Goal: Task Accomplishment & Management: Complete application form

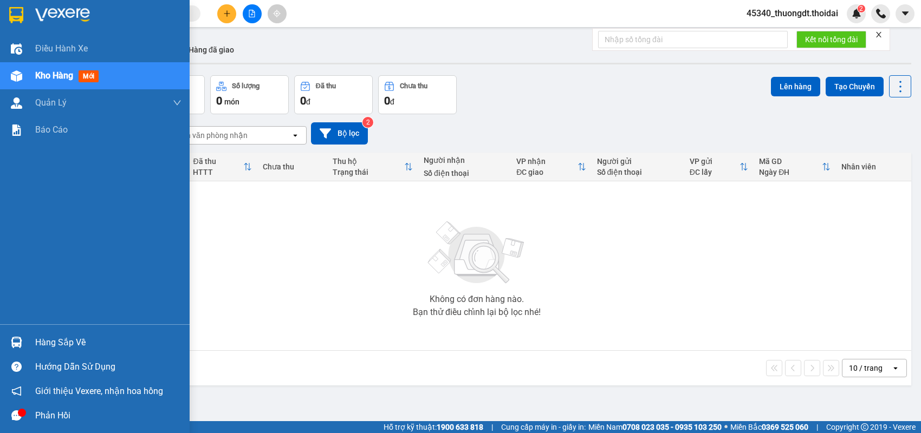
click at [37, 417] on div "Phản hồi" at bounding box center [108, 416] width 146 height 16
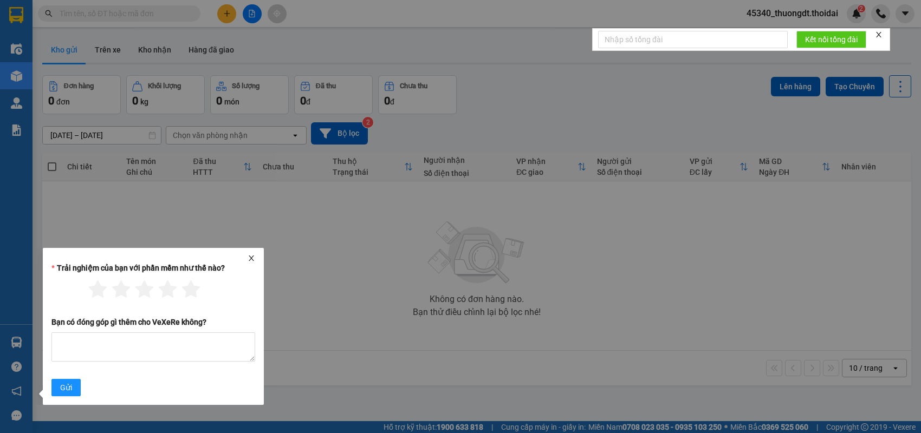
click at [254, 255] on icon "close" at bounding box center [251, 259] width 8 height 8
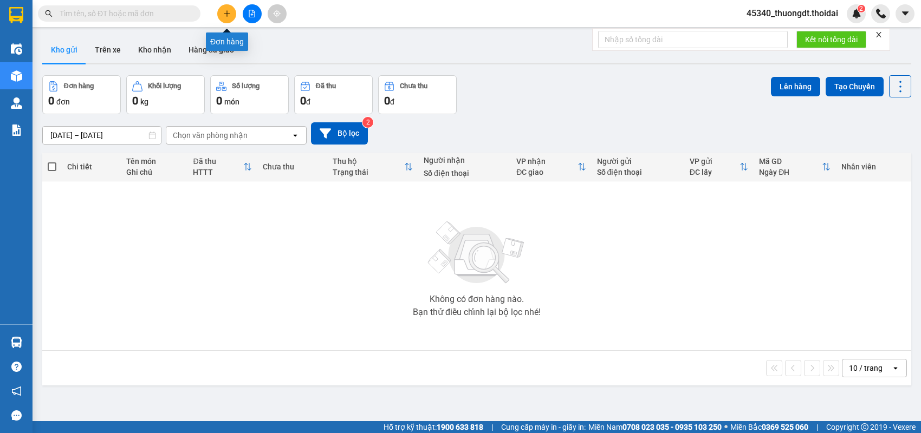
click at [227, 16] on icon "plus" at bounding box center [227, 14] width 8 height 8
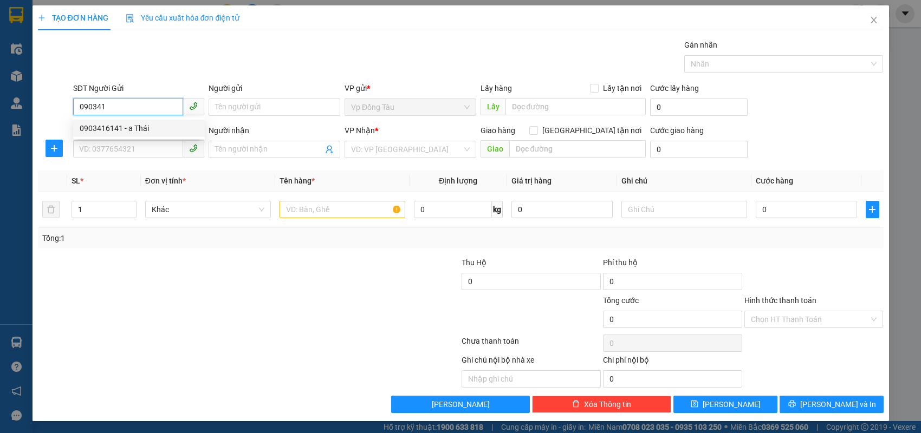
click at [121, 134] on div "0903416141 - a Thái" at bounding box center [139, 128] width 132 height 17
type input "0903416141"
type input "a Thái"
type input "0903416141"
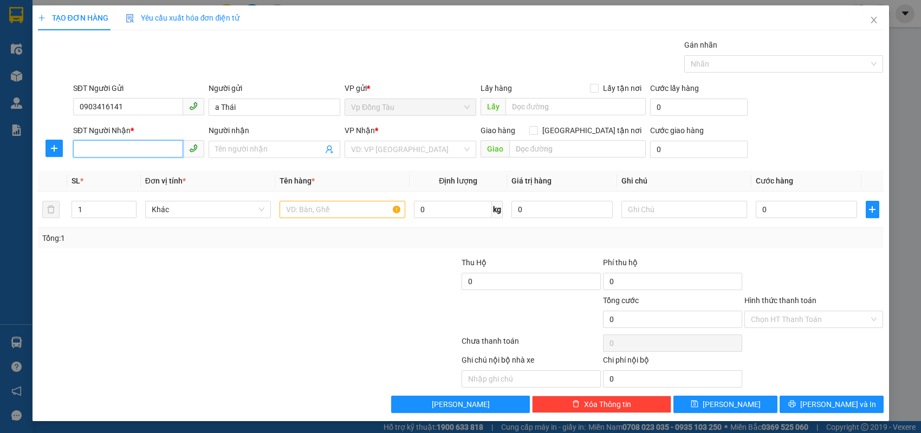
click at [126, 149] on input "SĐT Người Nhận *" at bounding box center [128, 148] width 110 height 17
click at [136, 172] on div "0948573455 - [PERSON_NAME]" at bounding box center [139, 171] width 119 height 12
type input "0948573455"
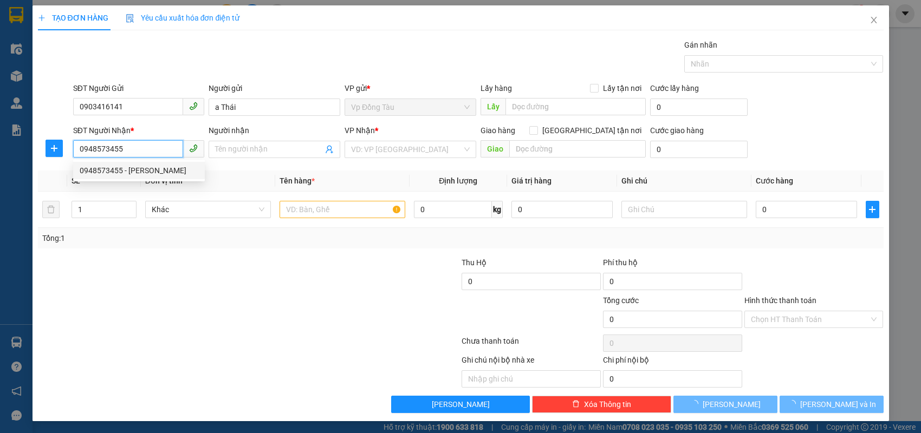
type input "chú Phúc"
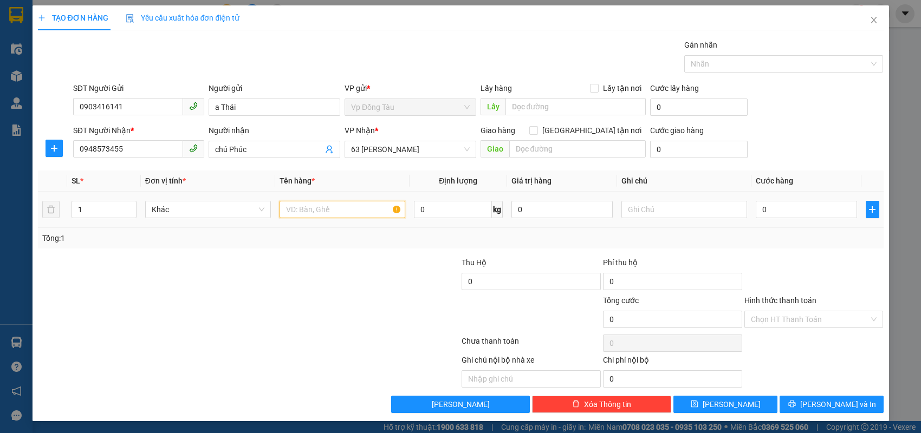
click at [322, 204] on input "text" at bounding box center [342, 209] width 126 height 17
type input "d"
type input "đ"
type input "thùng trà"
click at [154, 147] on input "0948573455" at bounding box center [128, 148] width 110 height 17
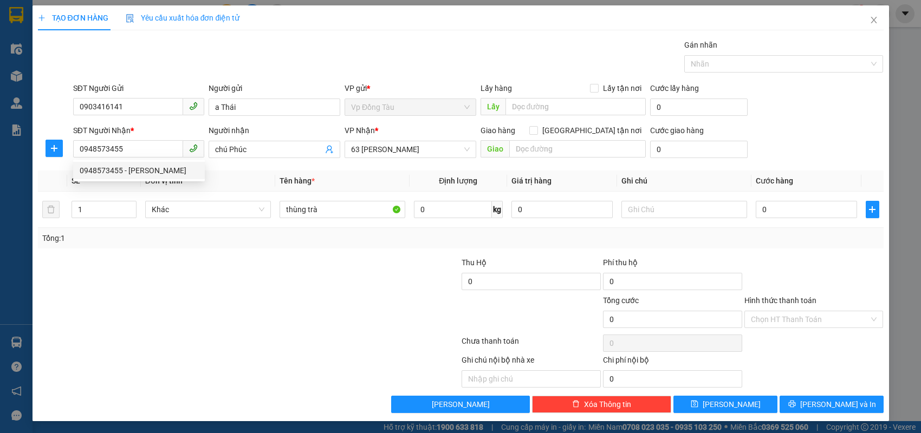
click at [348, 253] on div "Transit Pickup Surcharge Ids Transit Deliver Surcharge Ids Transit Deliver Surc…" at bounding box center [460, 226] width 845 height 374
click at [795, 213] on input "0" at bounding box center [805, 209] width 101 height 17
type input "4"
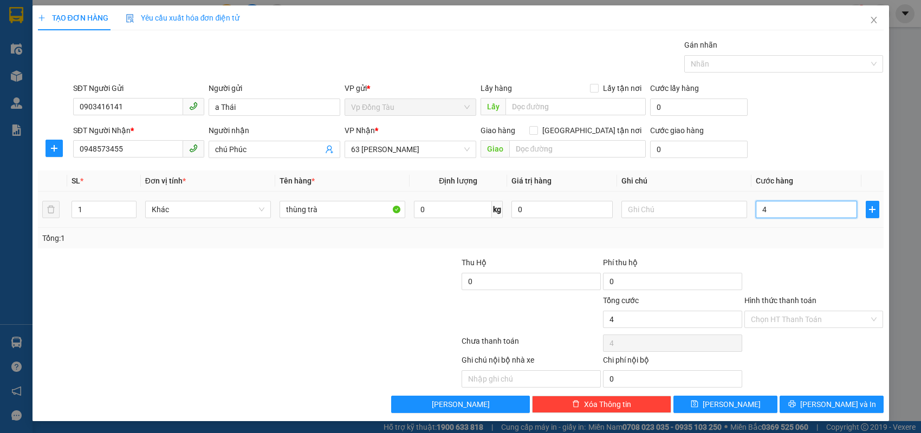
type input "40"
type input "40.000"
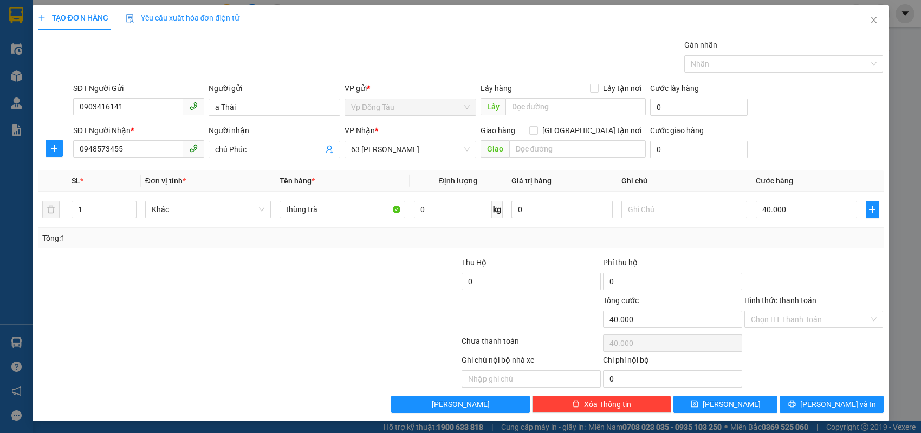
drag, startPoint x: 795, startPoint y: 266, endPoint x: 790, endPoint y: 266, distance: 5.4
click at [795, 266] on div at bounding box center [813, 276] width 141 height 38
click at [775, 320] on input "Hình thức thanh toán" at bounding box center [810, 319] width 119 height 16
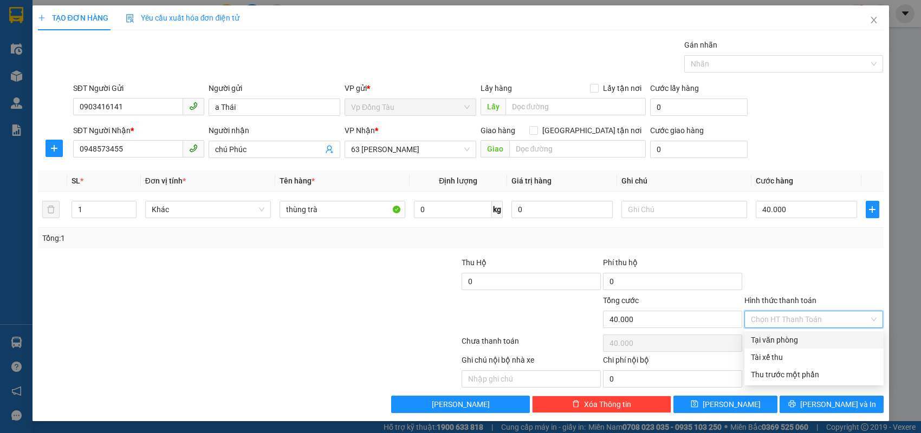
click at [774, 337] on div "Tại văn phòng" at bounding box center [814, 340] width 126 height 12
type input "0"
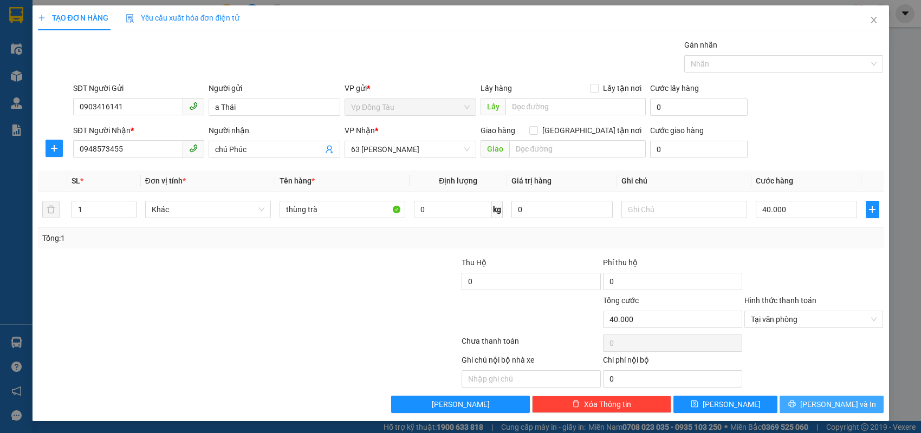
click at [841, 405] on span "[PERSON_NAME] và In" at bounding box center [838, 405] width 76 height 12
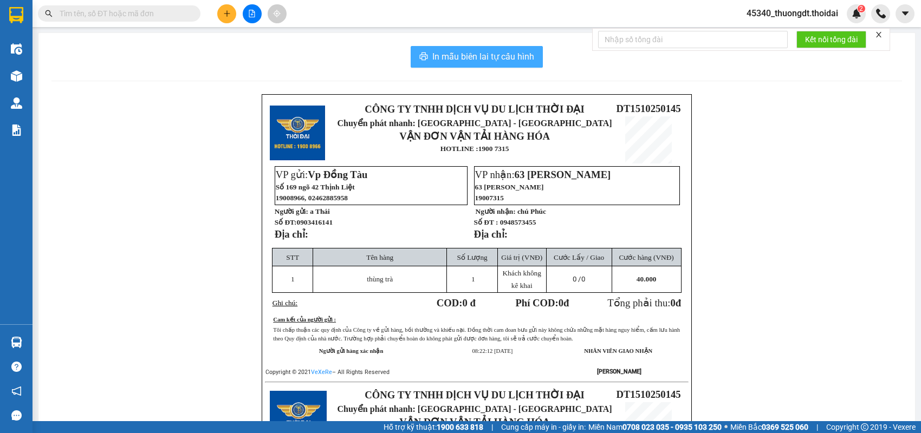
click at [513, 57] on span "In mẫu biên lai tự cấu hình" at bounding box center [483, 57] width 102 height 14
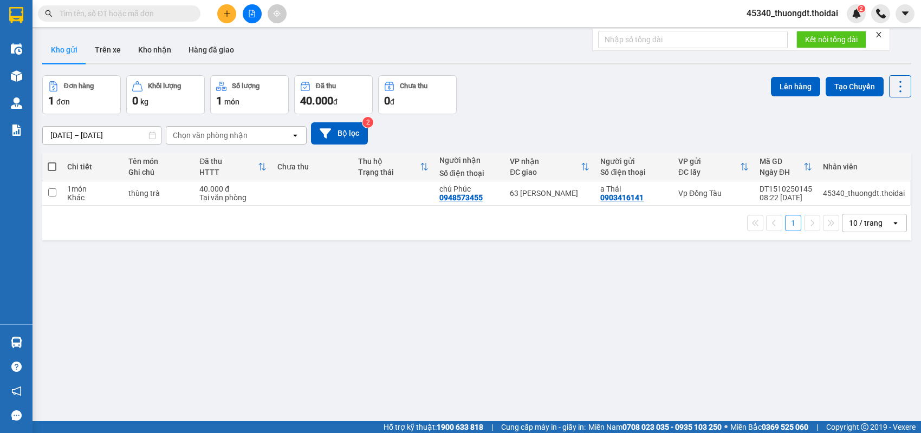
click at [311, 156] on div "Chưa thu" at bounding box center [312, 167] width 70 height 22
drag, startPoint x: 471, startPoint y: 198, endPoint x: 454, endPoint y: 272, distance: 76.1
click at [455, 277] on div "ver 1.8.147 Kho gửi Trên xe Kho nhận Hàng đã giao Đơn hàng 1 đơn Khối lượng 0 k…" at bounding box center [476, 248] width 877 height 433
drag, startPoint x: 489, startPoint y: 200, endPoint x: 438, endPoint y: 201, distance: 51.5
click at [439, 201] on div "chú Phúc 0948573455" at bounding box center [469, 193] width 60 height 17
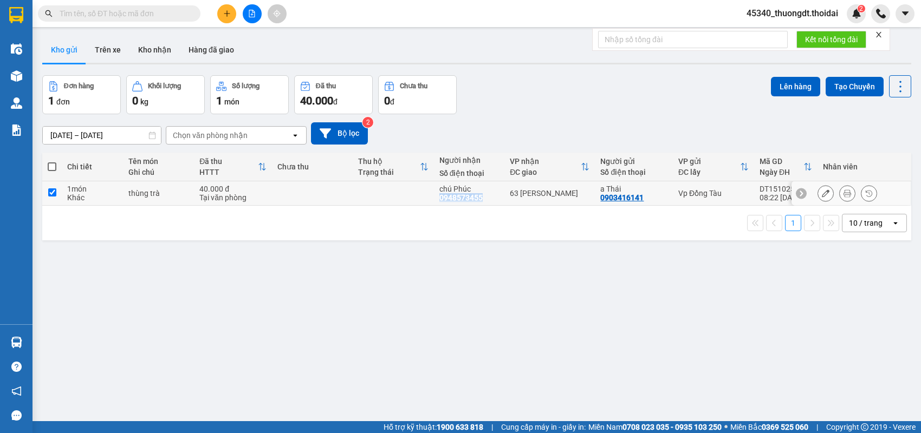
checkbox input "true"
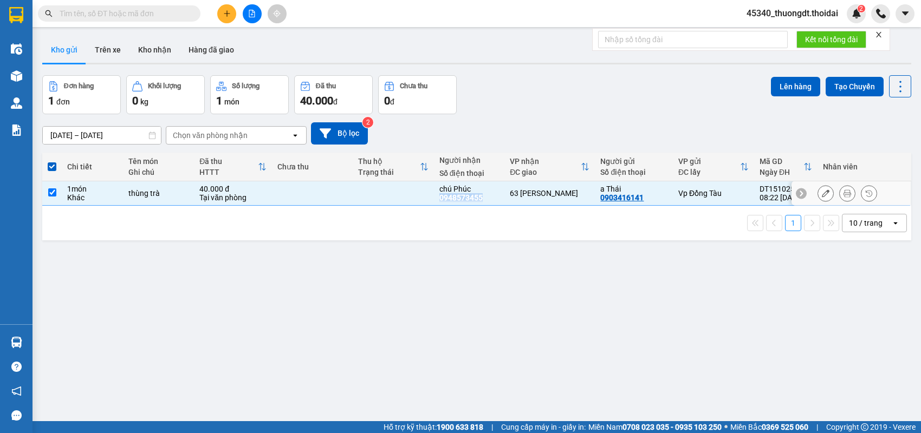
copy div "0948573455"
click at [163, 8] on input "text" at bounding box center [124, 14] width 128 height 12
paste input "0948573455"
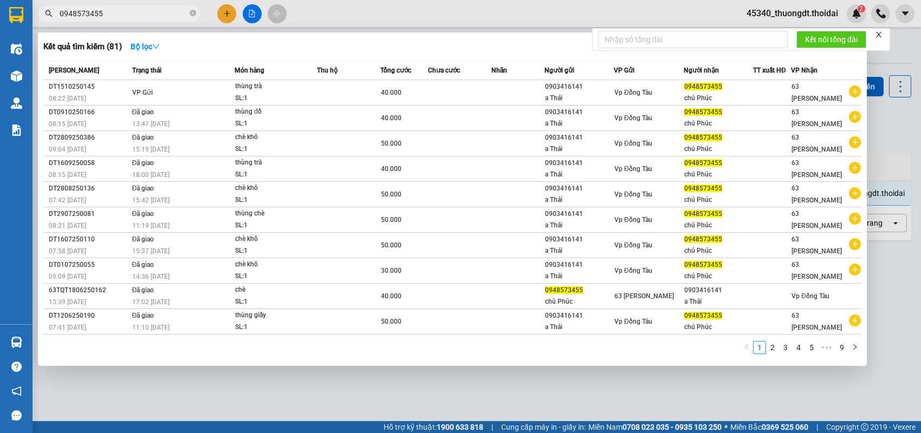
type input "0948573455"
click at [293, 387] on div at bounding box center [460, 216] width 921 height 433
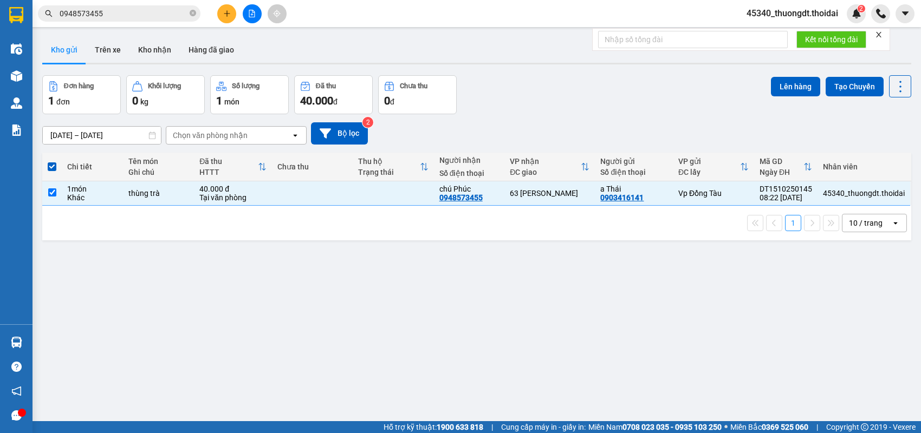
drag, startPoint x: 107, startPoint y: 208, endPoint x: 44, endPoint y: 141, distance: 91.6
click at [106, 208] on div "1 10 / trang open" at bounding box center [476, 223] width 869 height 35
click at [225, 11] on icon "plus" at bounding box center [227, 14] width 8 height 8
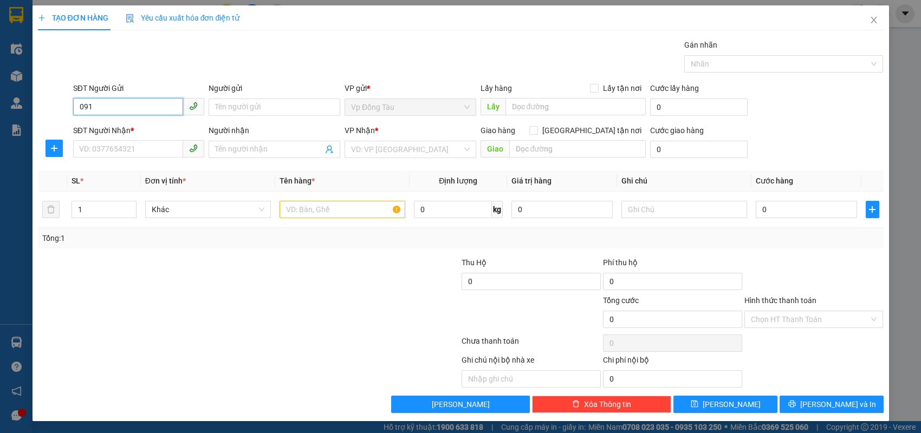
type input "0917"
drag, startPoint x: 112, startPoint y: 104, endPoint x: 48, endPoint y: 99, distance: 64.1
click at [48, 99] on div "SĐT Người Gửi 0917 Người gửi Tên người gửi VP gửi * Vp Đồng Tàu Lấy hàng Lấy tậ…" at bounding box center [460, 101] width 847 height 38
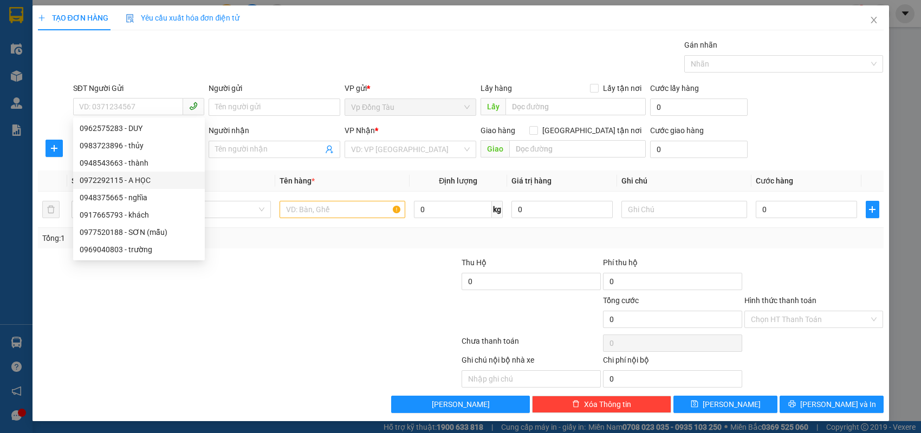
click at [228, 260] on div at bounding box center [178, 276] width 283 height 38
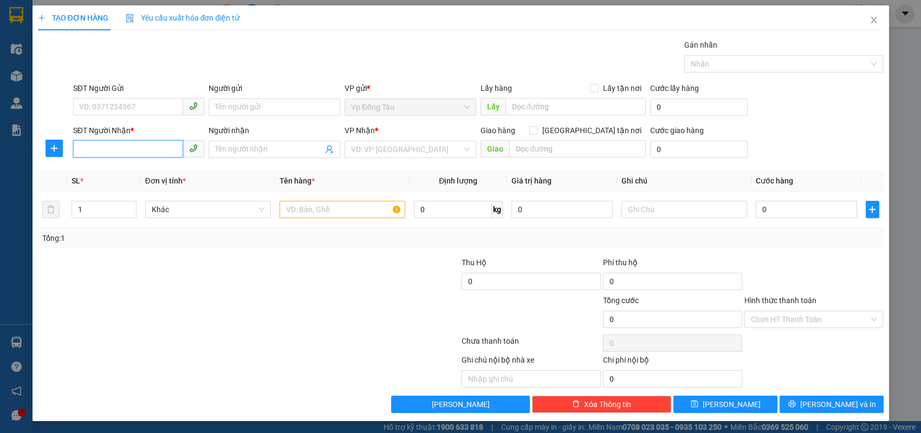
click at [146, 148] on input "SĐT Người Nhận *" at bounding box center [128, 148] width 110 height 17
paste input "0917"
type input "0917659052"
click at [144, 172] on div "0917659052 - bằng" at bounding box center [139, 171] width 119 height 12
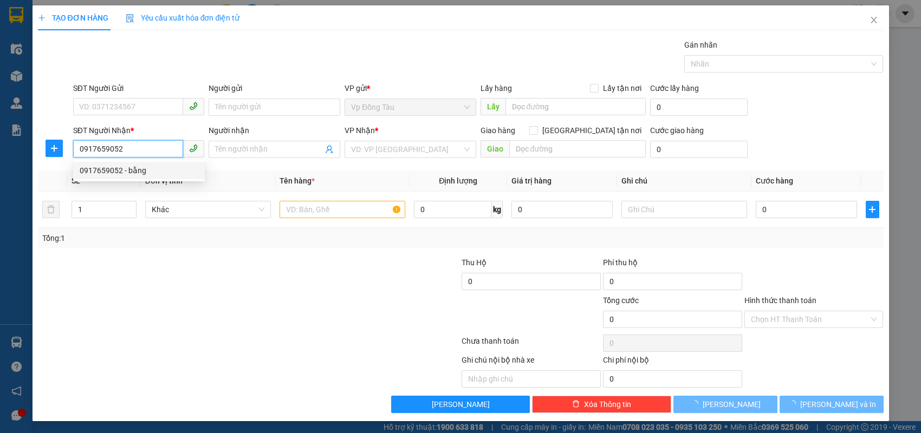
type input "bằng"
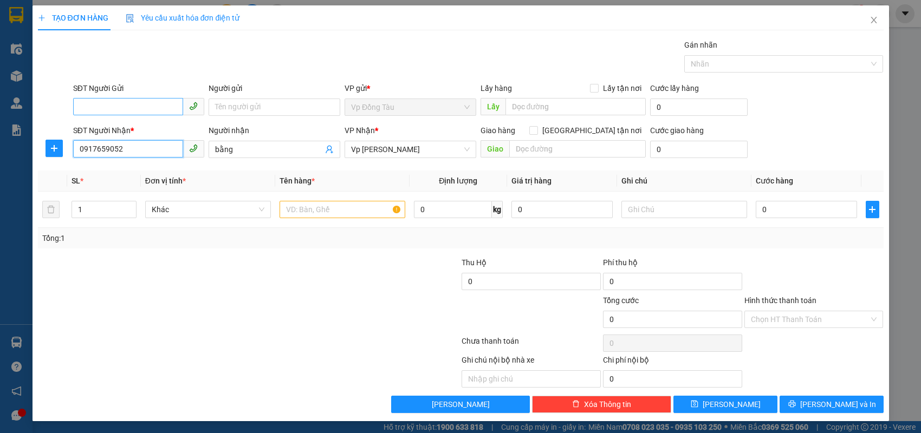
type input "0917659052"
click at [134, 110] on input "SĐT Người Gửi" at bounding box center [128, 106] width 110 height 17
click at [133, 145] on div "0914318541 - [PERSON_NAME]" at bounding box center [139, 146] width 119 height 12
type input "0914318541"
type input "[PERSON_NAME]"
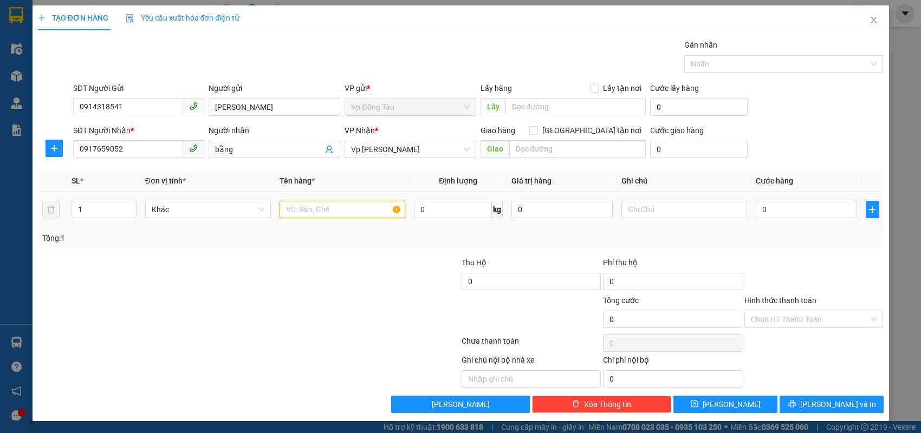
click at [338, 202] on input "text" at bounding box center [342, 209] width 126 height 17
type input "d"
type input "đ"
type input "d"
type input "đồ ăn"
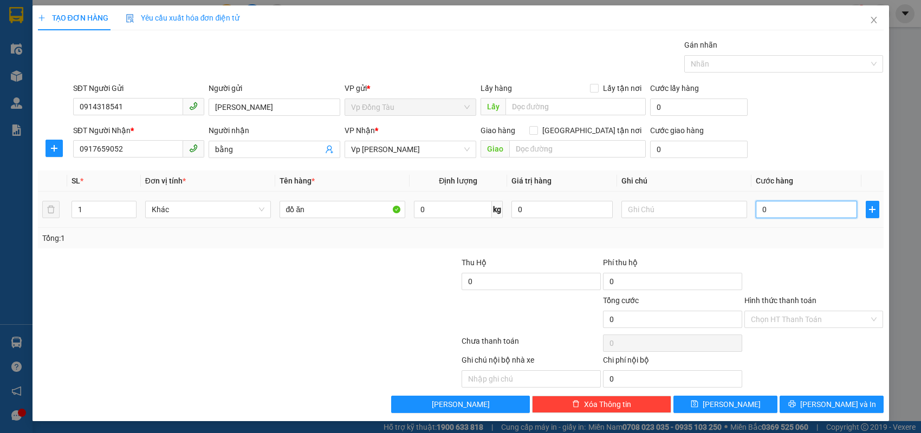
click at [778, 209] on input "0" at bounding box center [805, 209] width 101 height 17
type input "4"
type input "40"
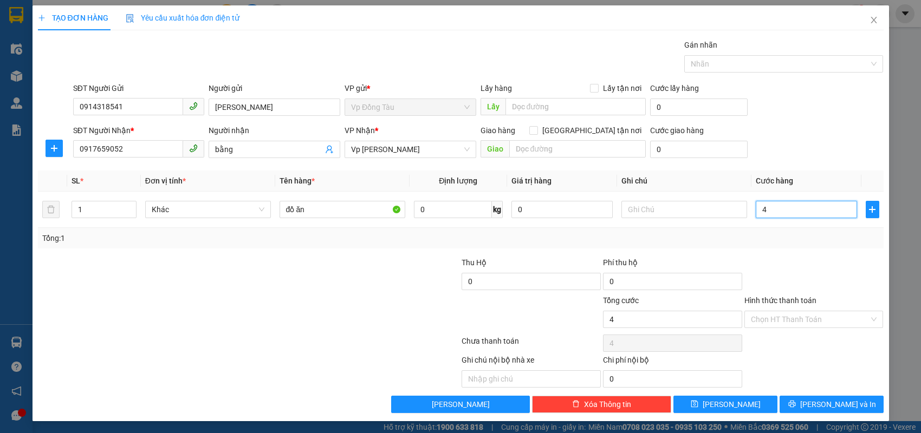
type input "40"
type input "40.000"
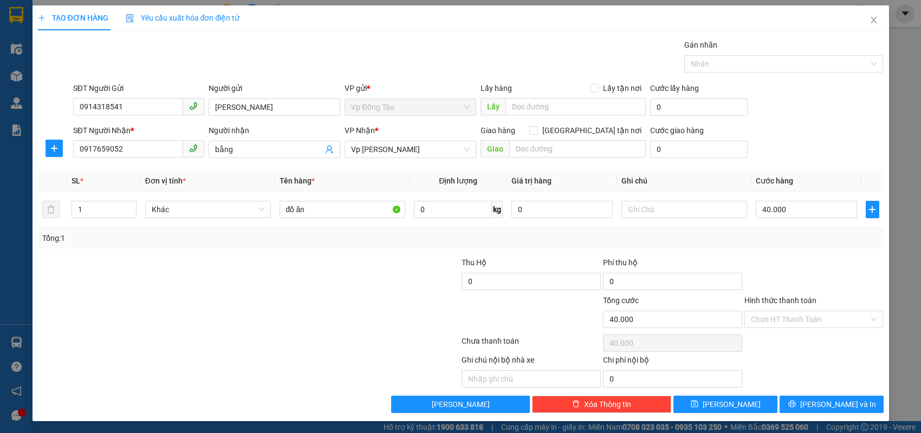
click at [841, 281] on div at bounding box center [813, 276] width 141 height 38
click at [830, 400] on span "[PERSON_NAME] và In" at bounding box center [838, 405] width 76 height 12
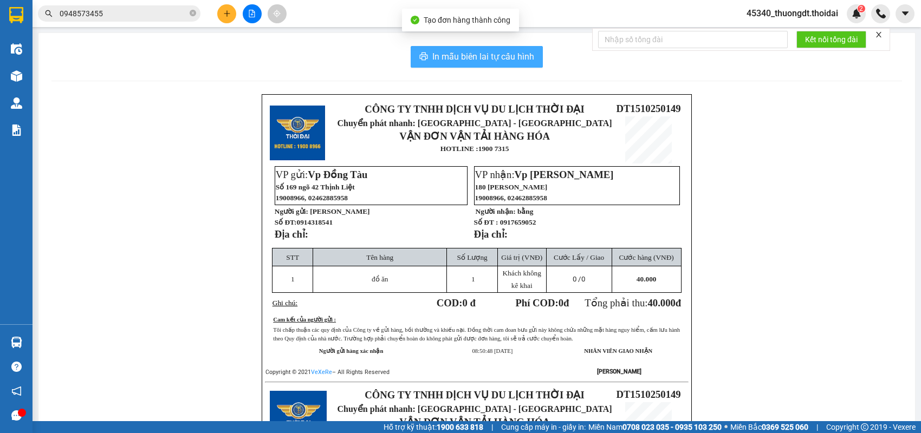
click at [445, 53] on span "In mẫu biên lai tự cấu hình" at bounding box center [483, 57] width 102 height 14
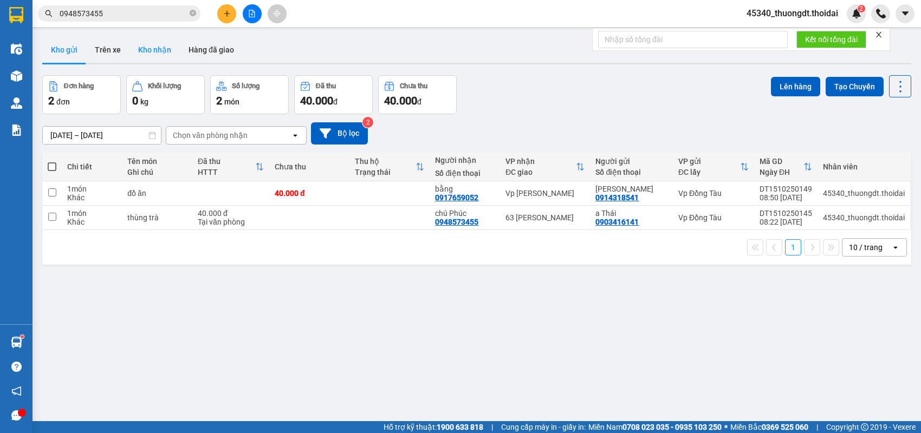
click at [164, 44] on button "Kho nhận" at bounding box center [154, 50] width 50 height 26
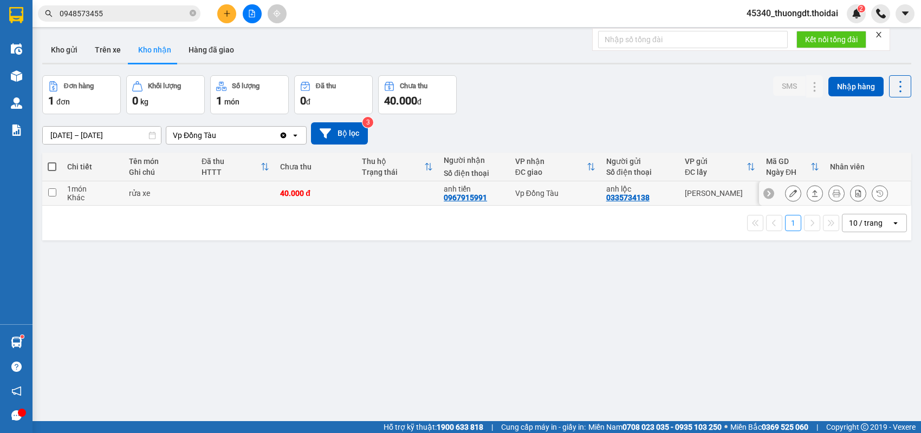
click at [53, 194] on input "checkbox" at bounding box center [52, 192] width 8 height 8
checkbox input "true"
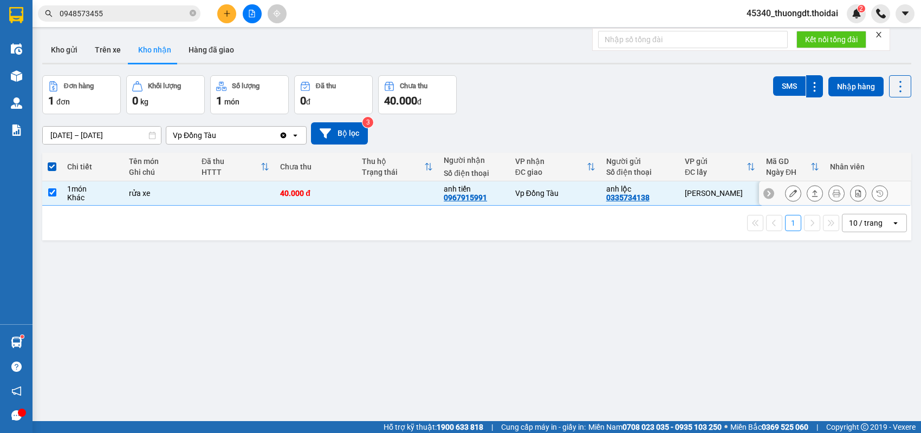
click at [811, 192] on button at bounding box center [814, 193] width 15 height 19
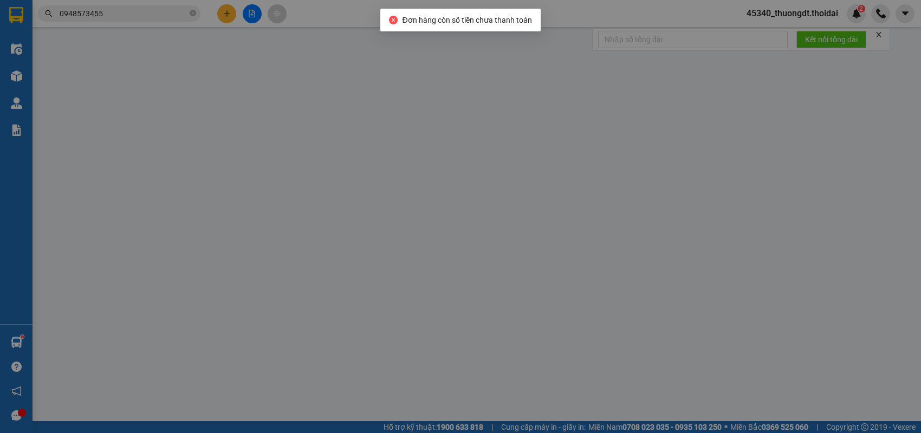
type input "0335734138"
type input "anh lộc"
type input "0967915991"
type input "anh tiến"
type input "0"
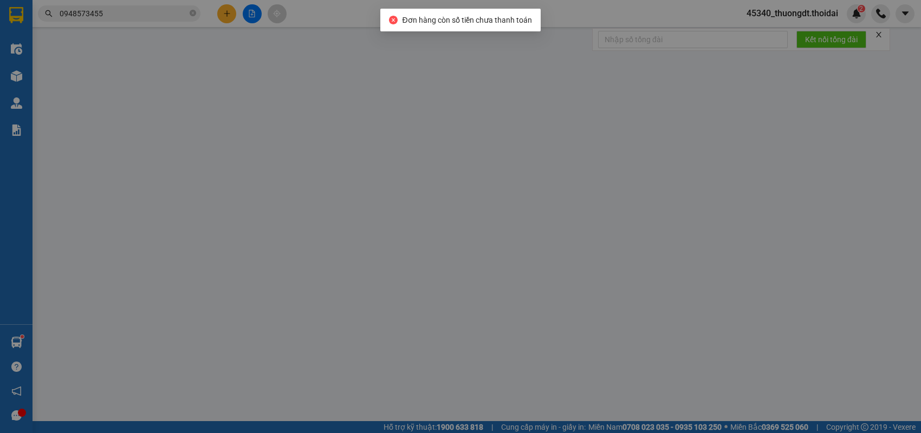
type input "40.000"
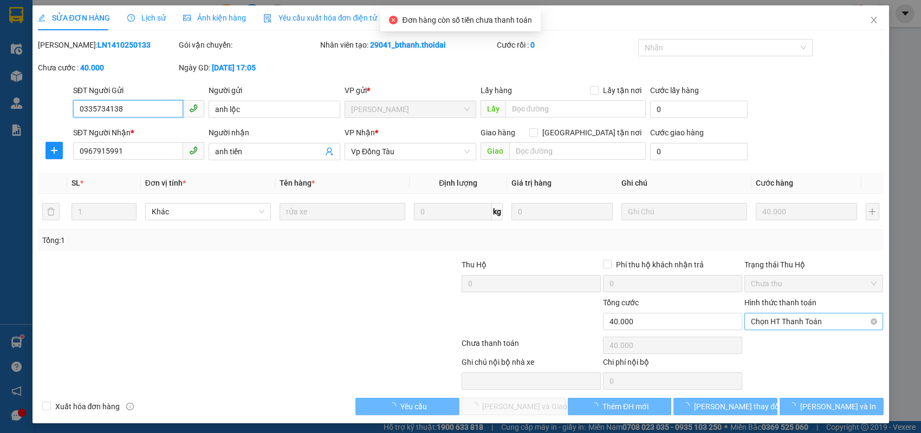
click at [779, 317] on span "Chọn HT Thanh Toán" at bounding box center [814, 322] width 126 height 16
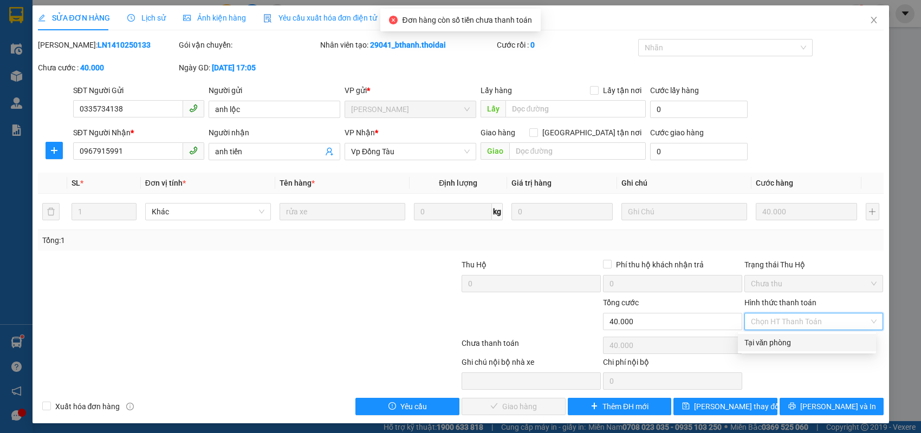
click at [754, 339] on div "Tại văn phòng" at bounding box center [806, 343] width 125 height 12
type input "0"
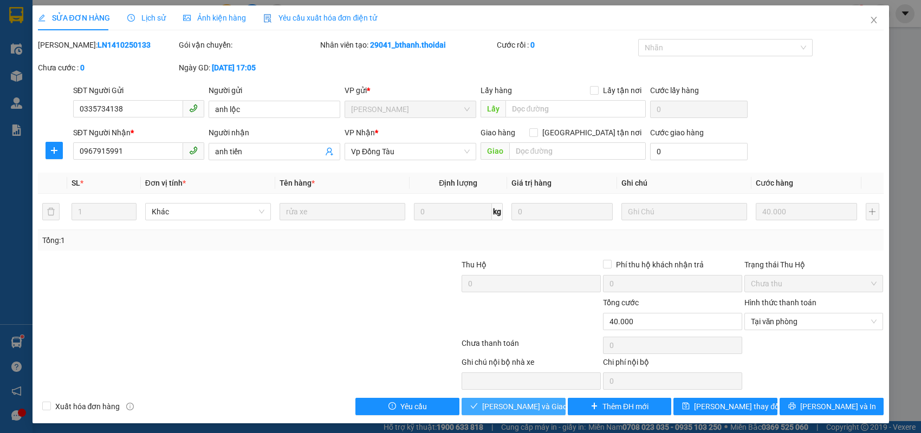
click at [520, 402] on span "[PERSON_NAME] và Giao hàng" at bounding box center [534, 407] width 104 height 12
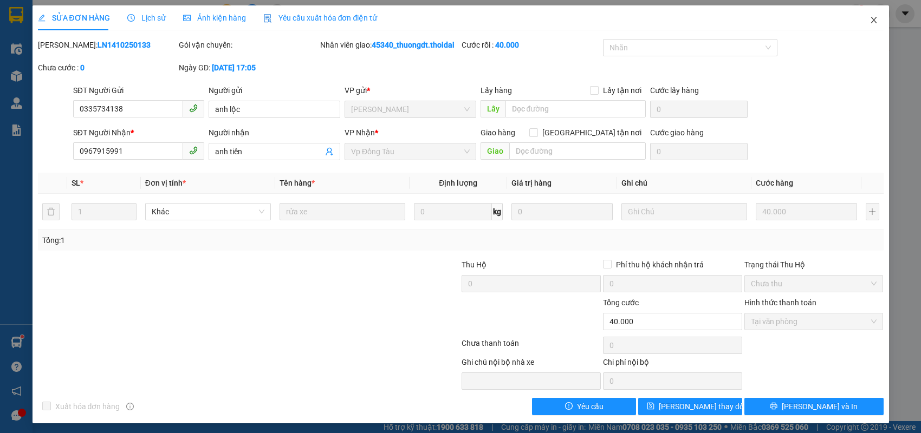
click at [870, 22] on icon "close" at bounding box center [873, 20] width 6 height 6
